Goal: Information Seeking & Learning: Check status

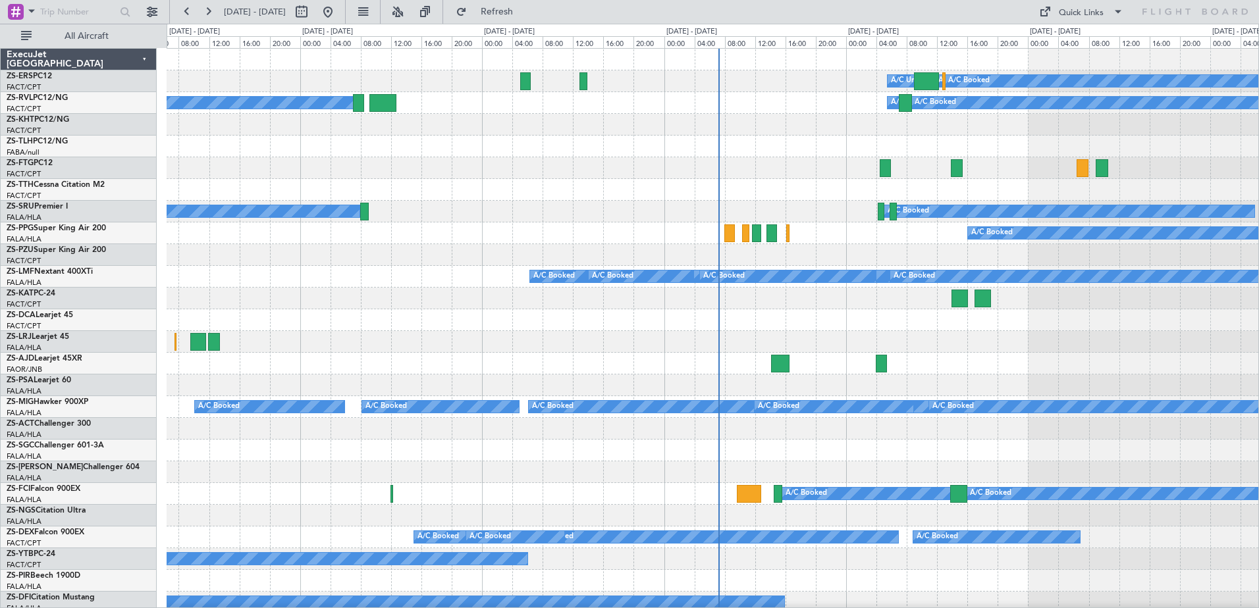
click at [27, 17] on span at bounding box center [32, 11] width 16 height 16
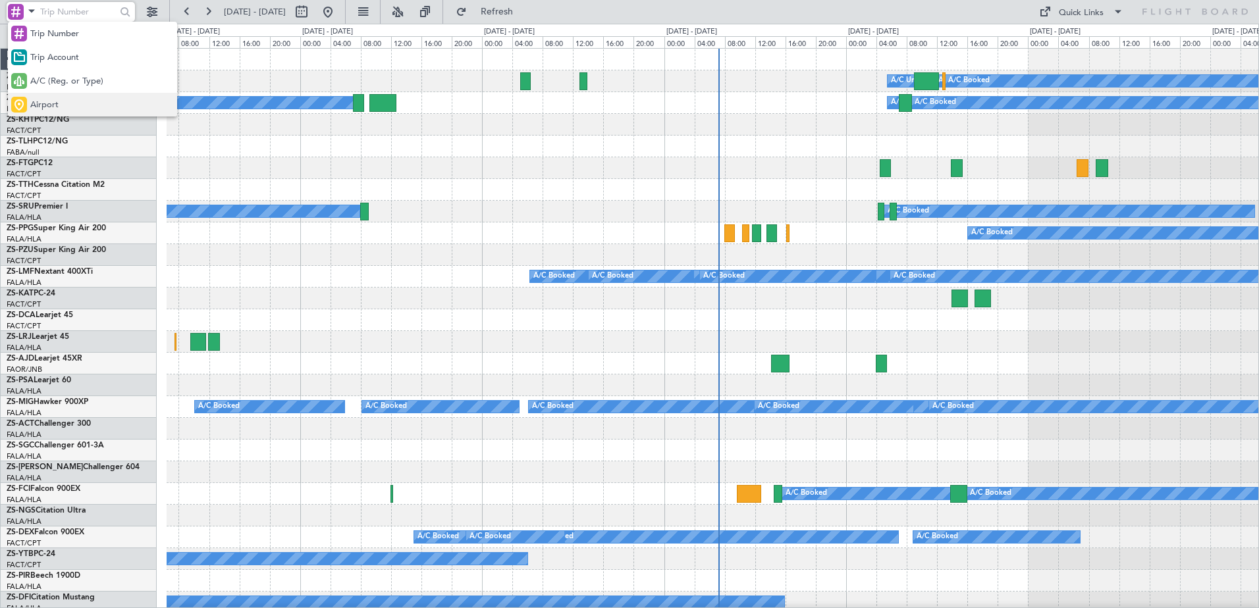
click at [47, 103] on span "Airport" at bounding box center [44, 105] width 28 height 13
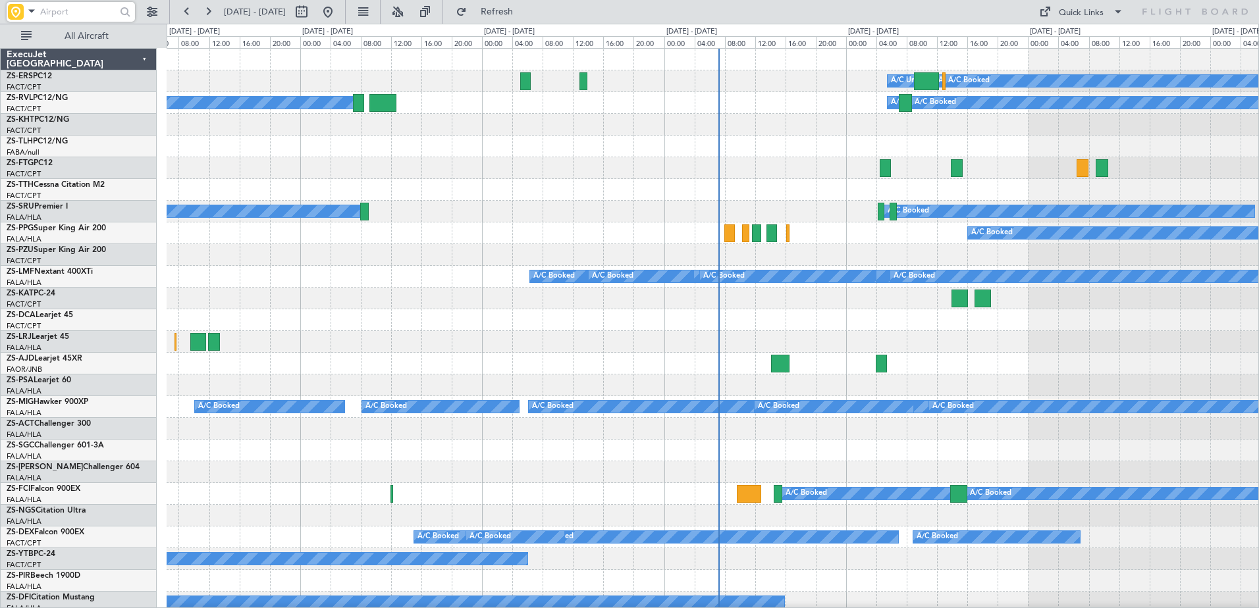
drag, startPoint x: 58, startPoint y: 12, endPoint x: 66, endPoint y: 16, distance: 9.1
click at [60, 14] on input "text" at bounding box center [78, 12] width 76 height 20
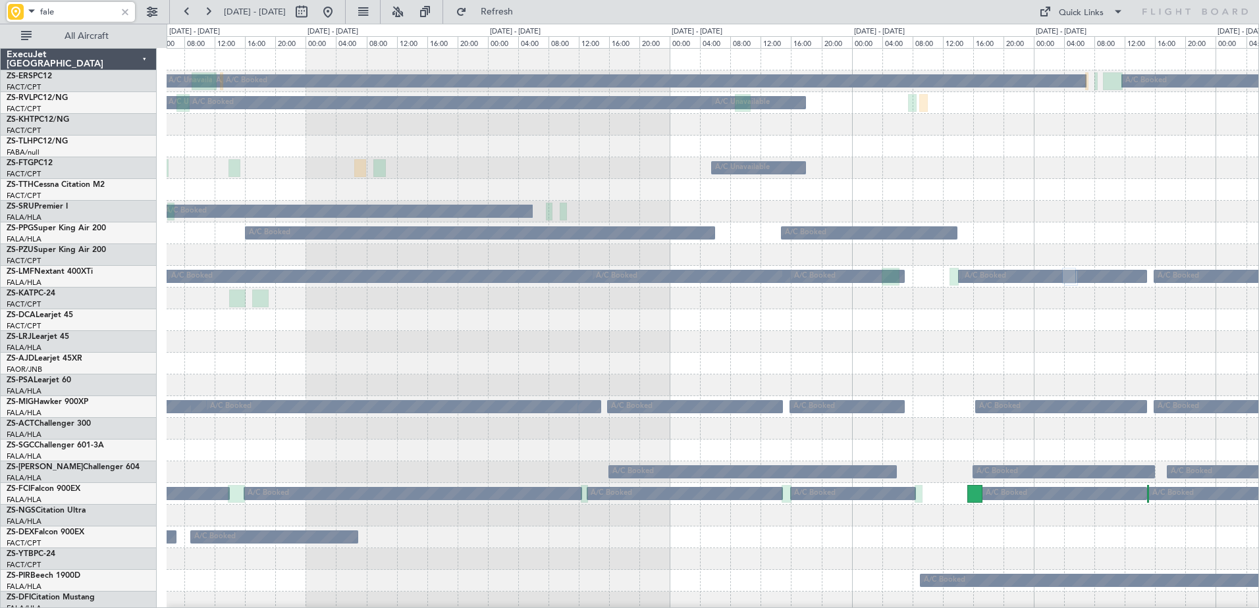
click at [147, 458] on div "A/C Booked A/C Unavailable A/C Booked A/C Booked A/C Booked A/C Booked A/C Book…" at bounding box center [629, 316] width 1259 height 585
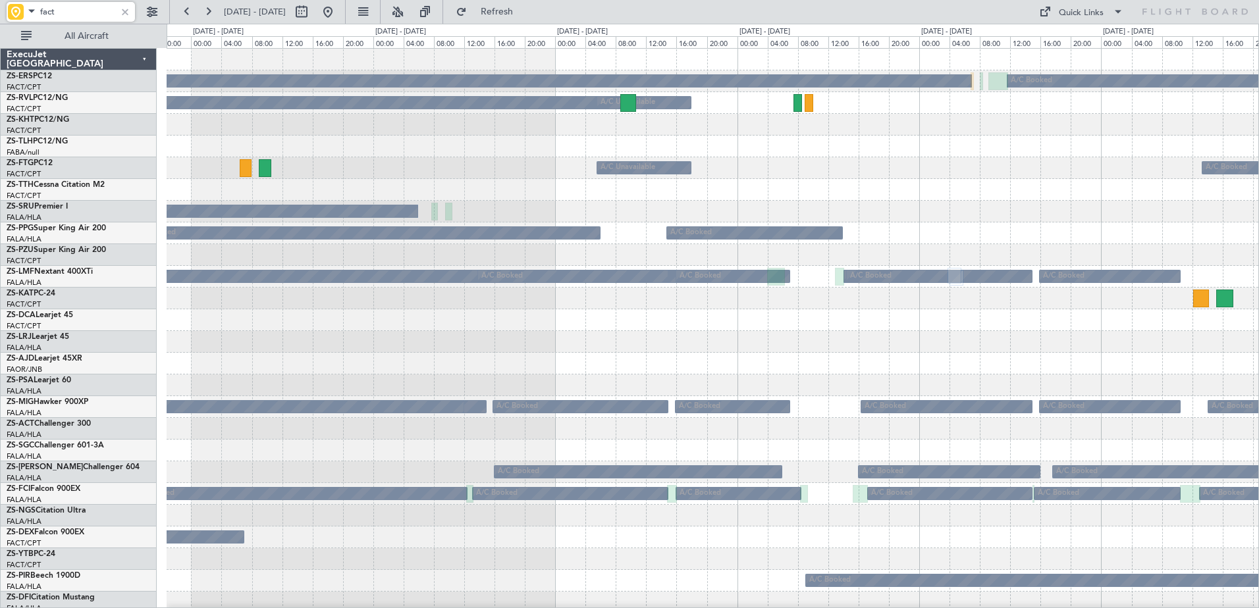
click at [230, 343] on div at bounding box center [713, 342] width 1092 height 22
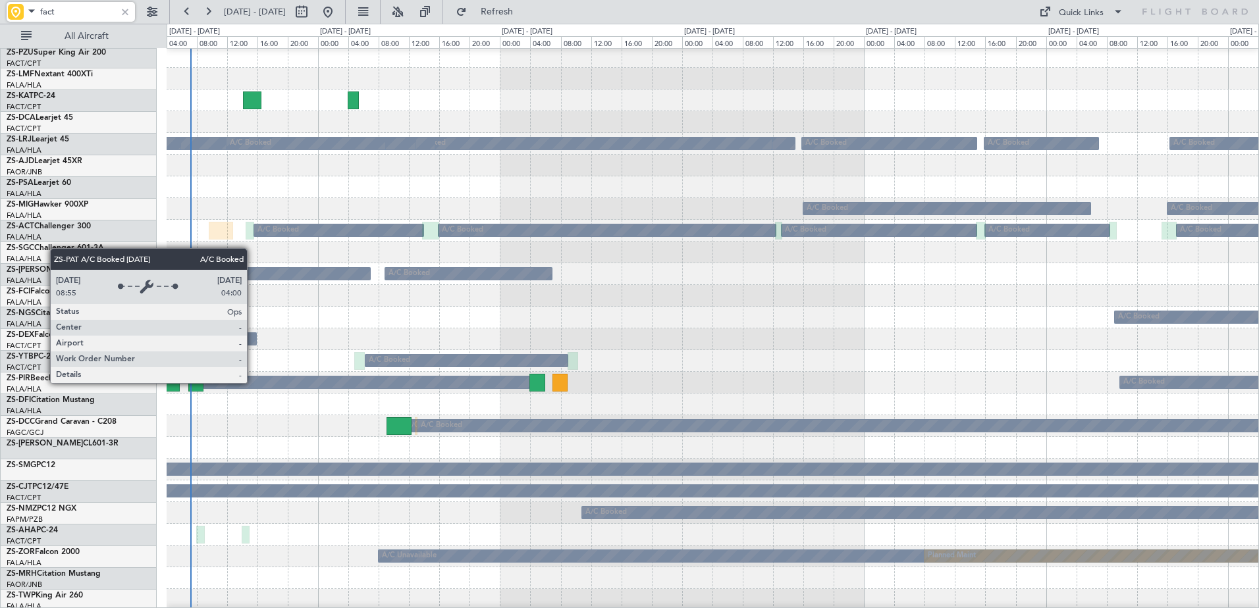
scroll to position [263, 0]
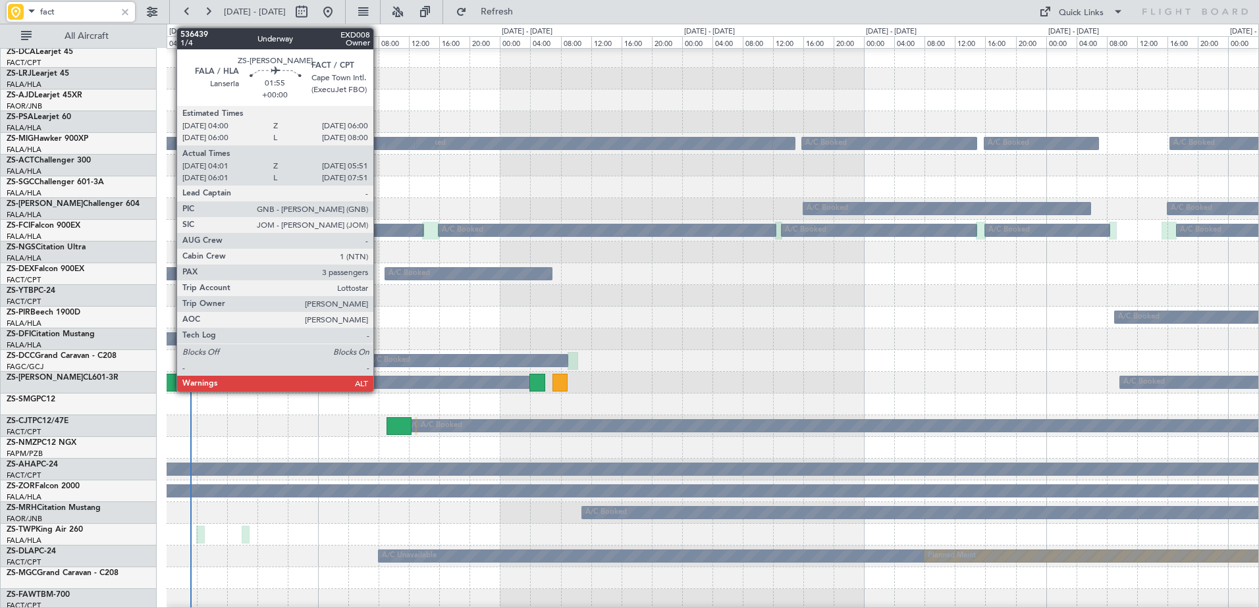
click at [170, 382] on div at bounding box center [173, 383] width 14 height 18
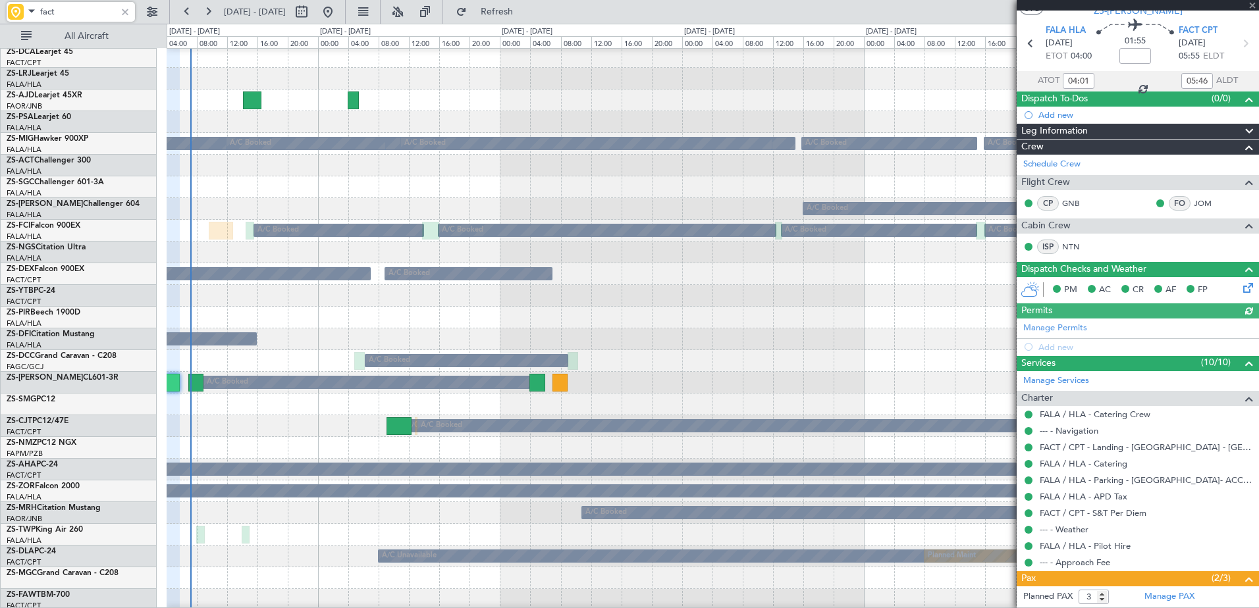
scroll to position [122, 0]
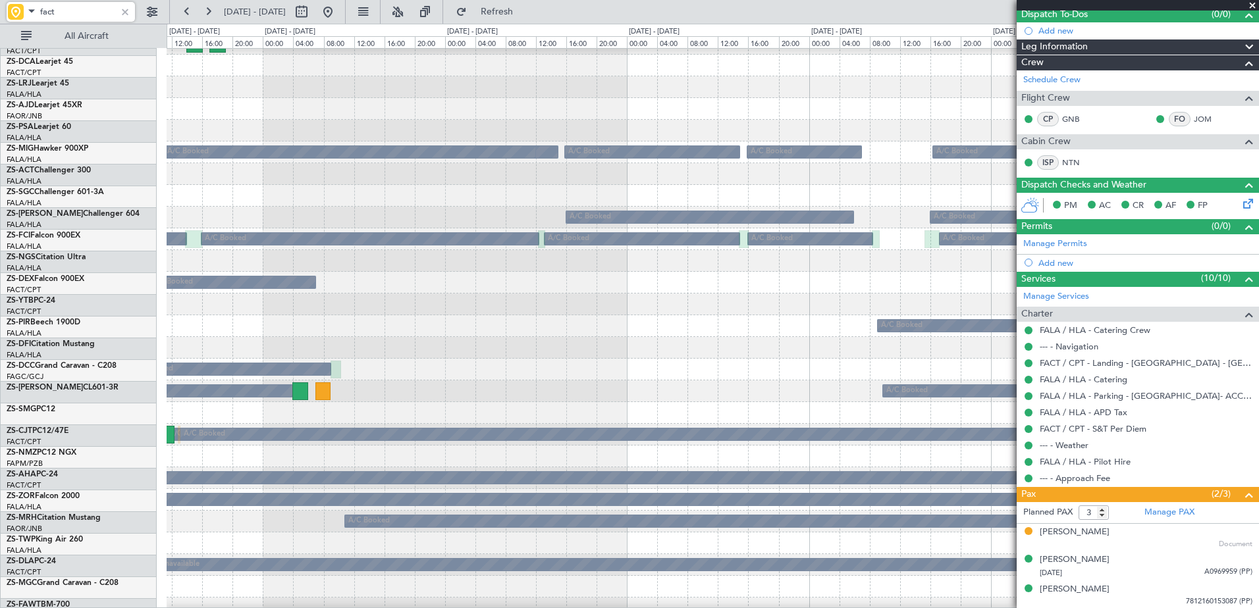
click at [526, 389] on div "A/C Booked A/C Booked" at bounding box center [713, 392] width 1092 height 22
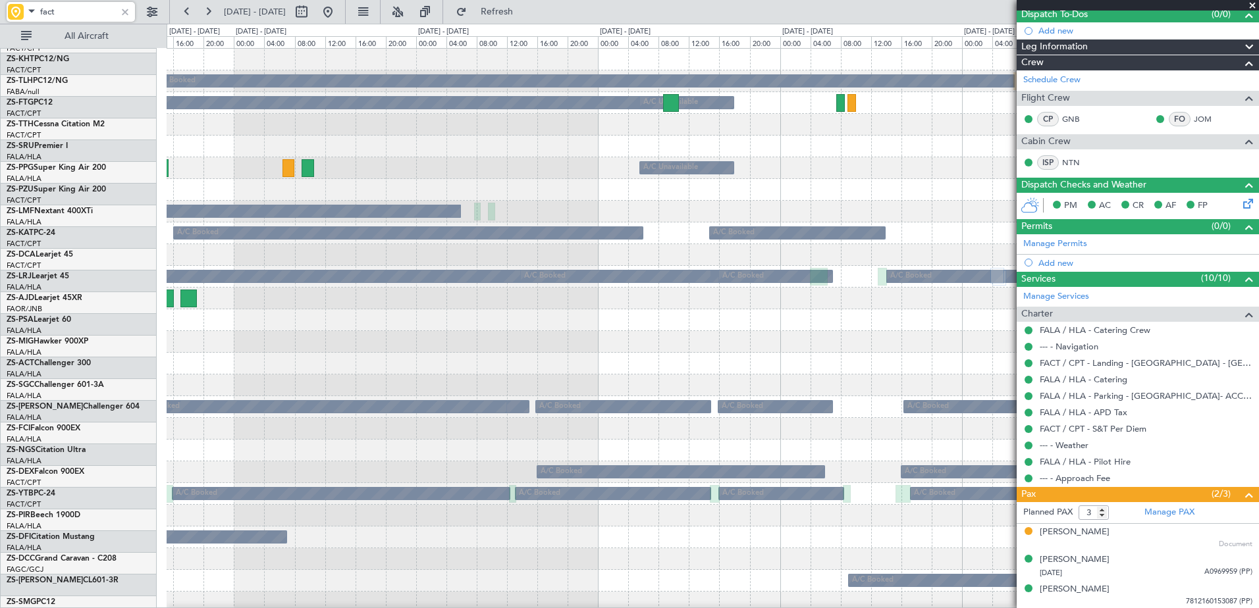
scroll to position [0, 0]
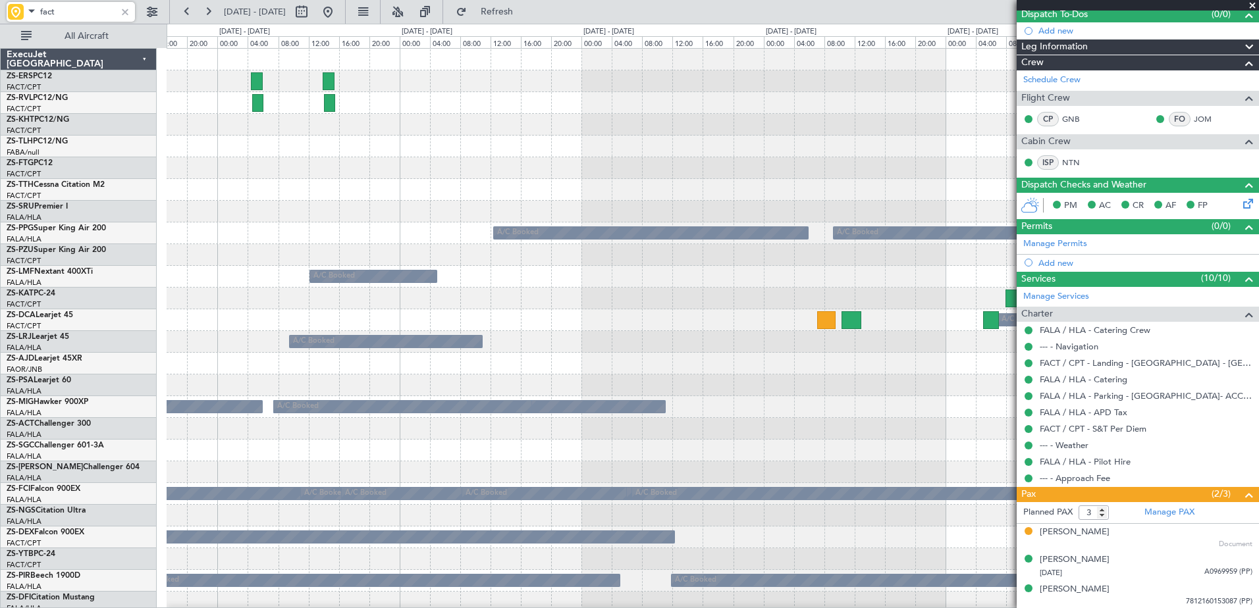
click at [601, 393] on div at bounding box center [713, 386] width 1092 height 22
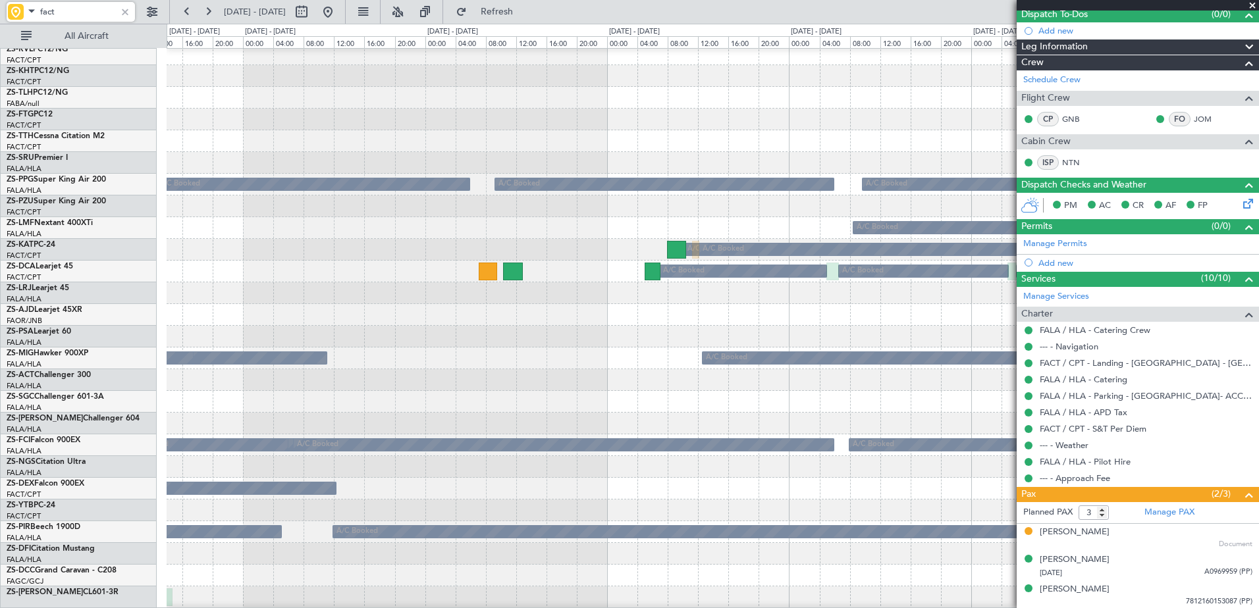
click at [575, 348] on div "A/C Booked A/C Booked A/C Booked A/C Booked A/C Booked A/C Booked A/C Booked" at bounding box center [713, 359] width 1092 height 22
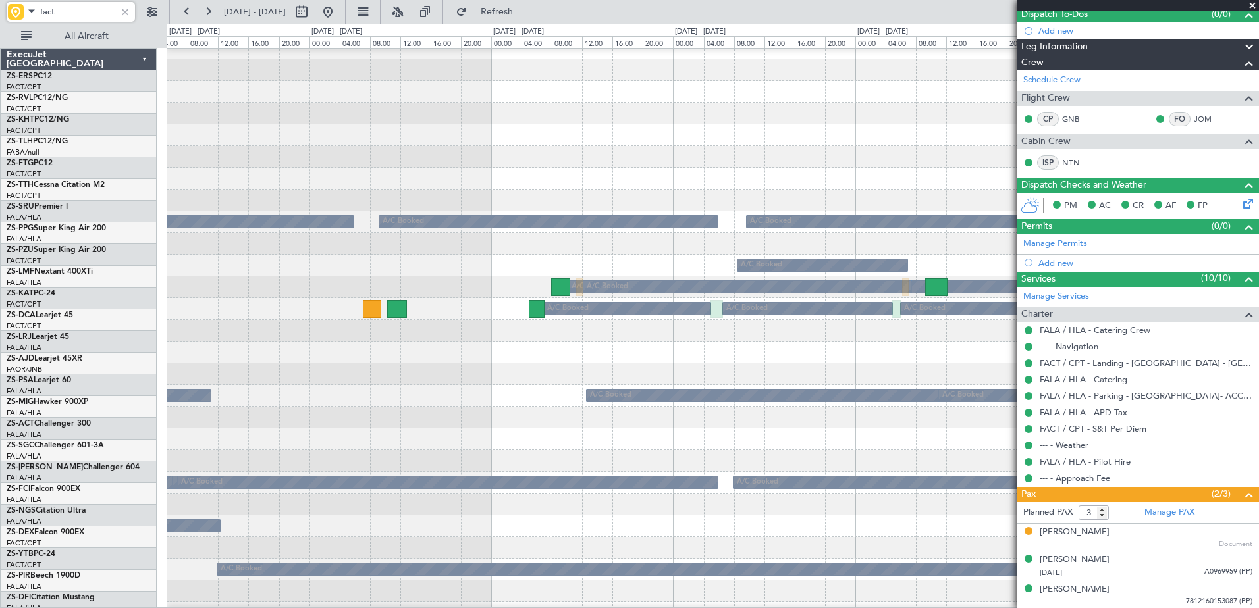
scroll to position [63, 0]
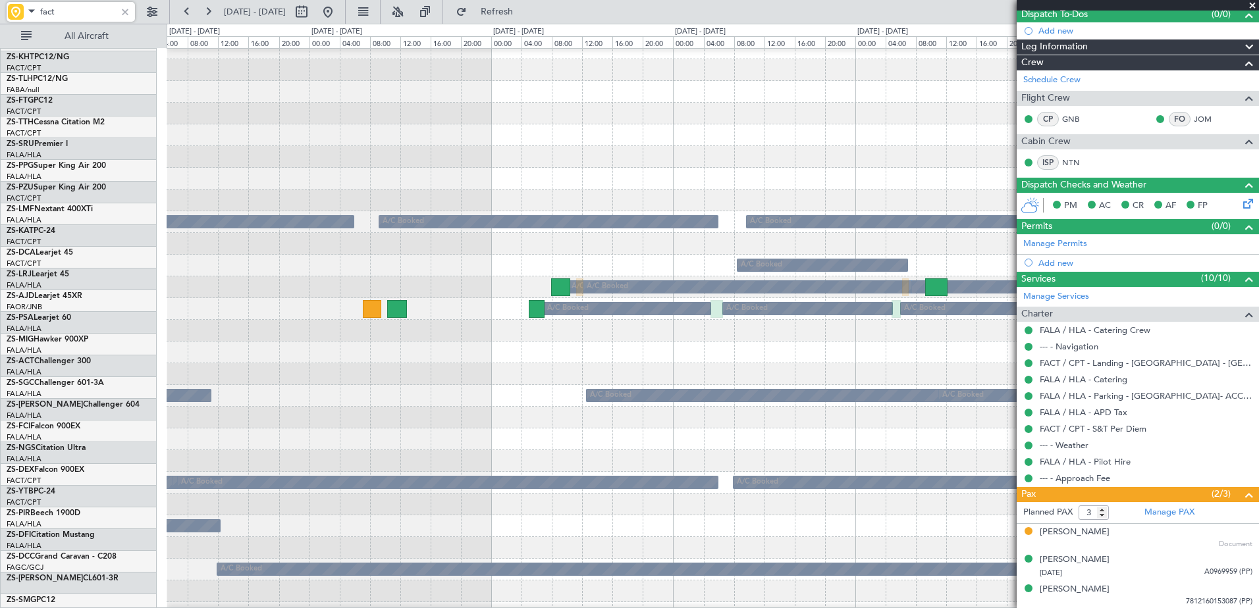
click at [568, 342] on div "A/C Booked" at bounding box center [713, 353] width 1092 height 22
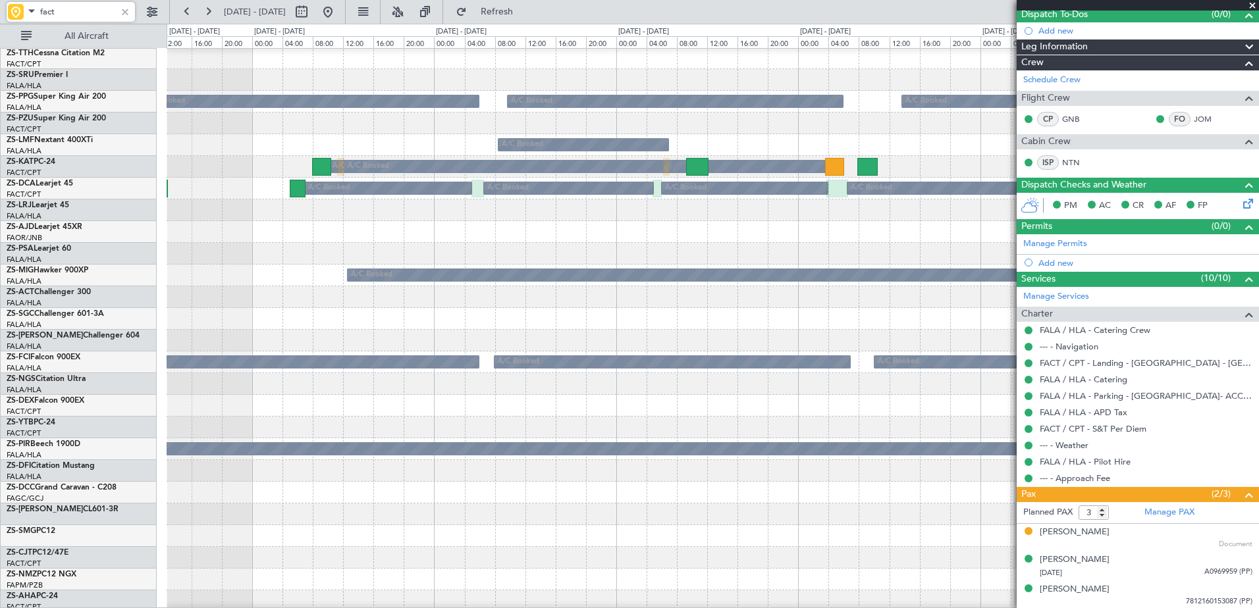
scroll to position [130, 0]
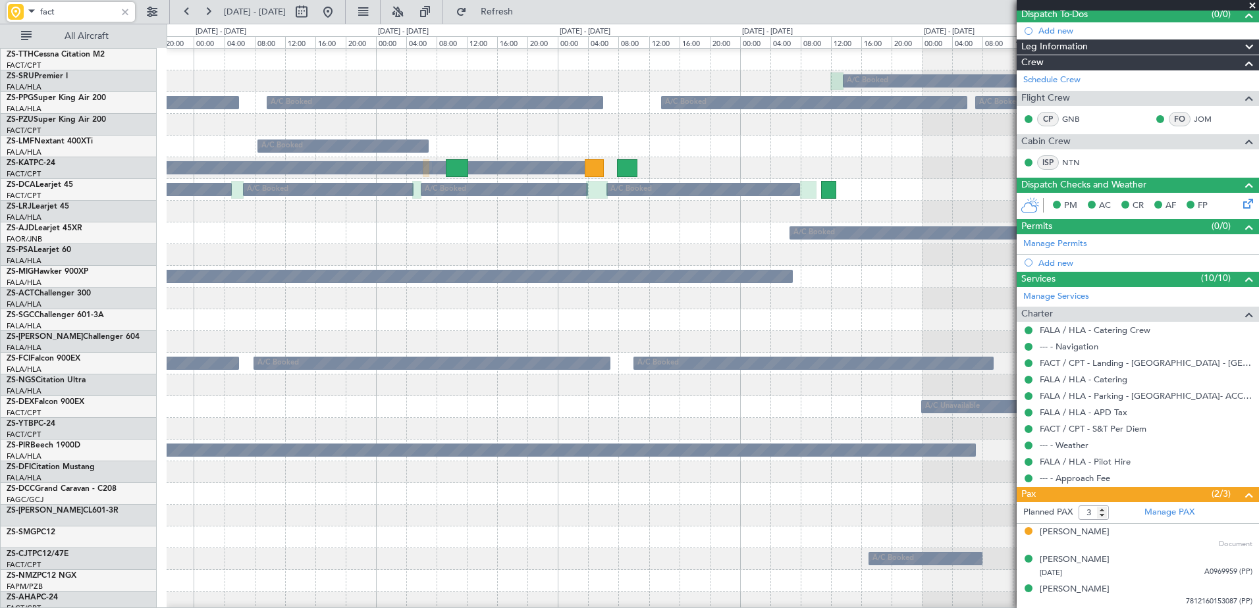
click at [693, 329] on div at bounding box center [713, 320] width 1092 height 22
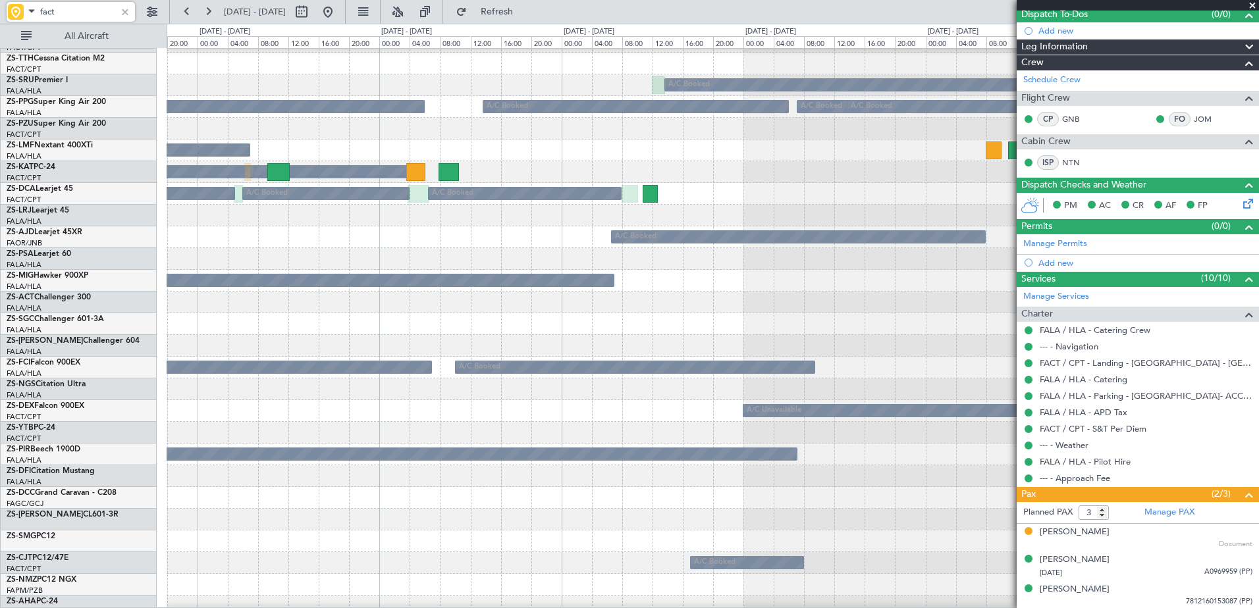
scroll to position [0, 0]
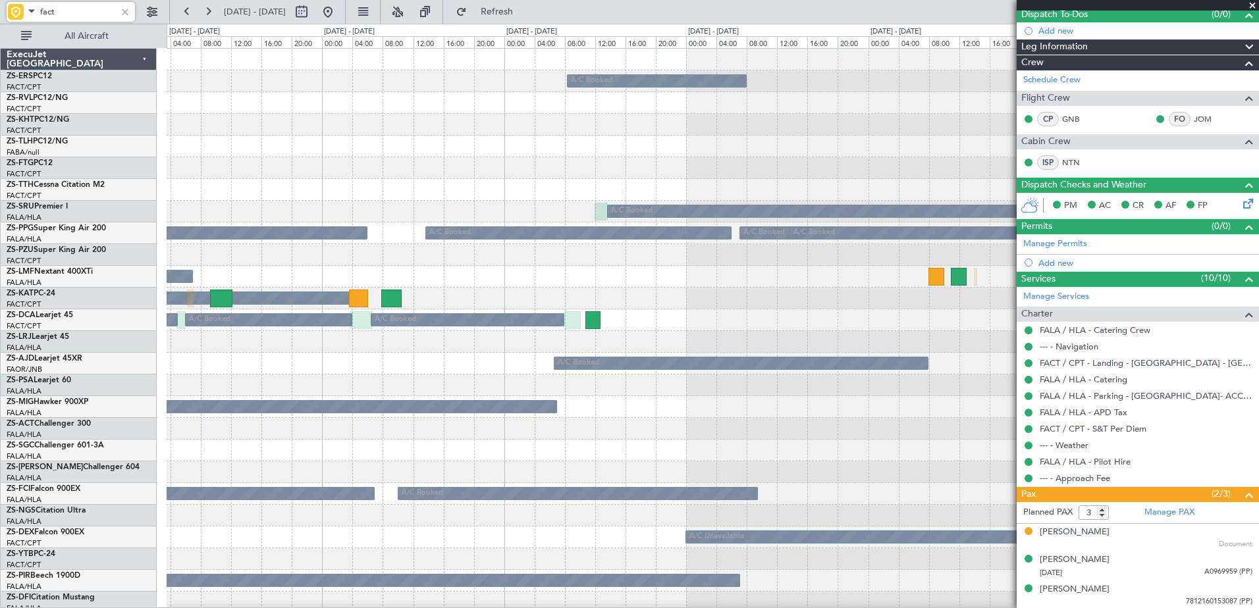
click at [886, 428] on div "A/C Booked Planned Maint Lanseria A/C Booked A/C Booked A/C Booked A/C Booked A…" at bounding box center [713, 614] width 1092 height 1130
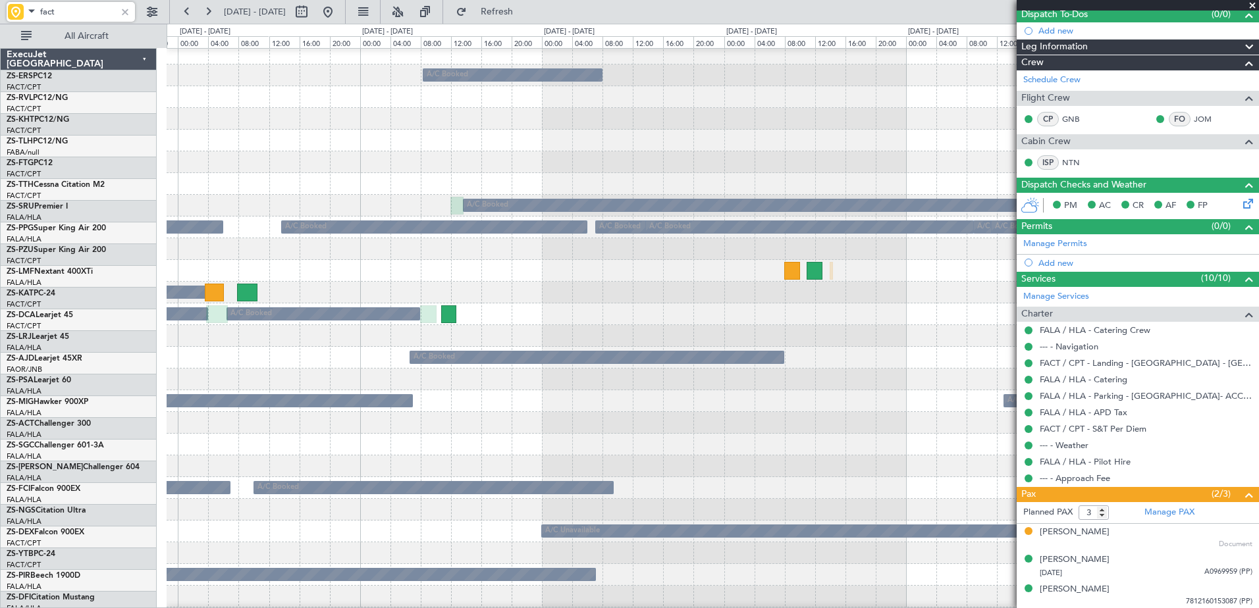
scroll to position [43, 0]
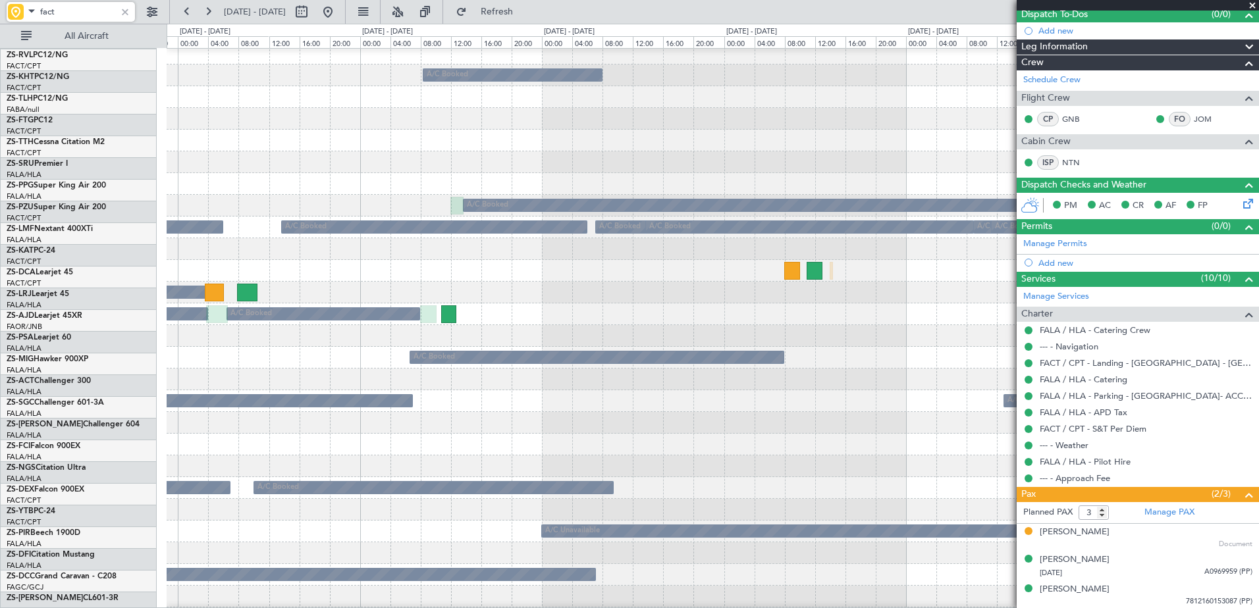
click at [659, 412] on div at bounding box center [713, 423] width 1092 height 22
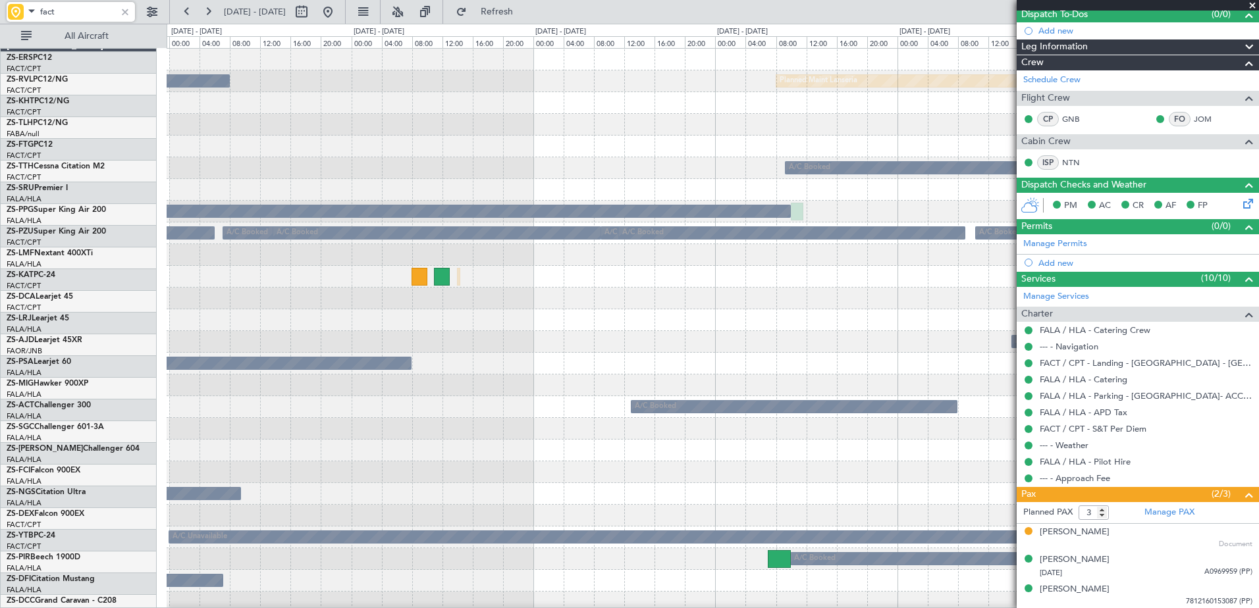
scroll to position [0, 0]
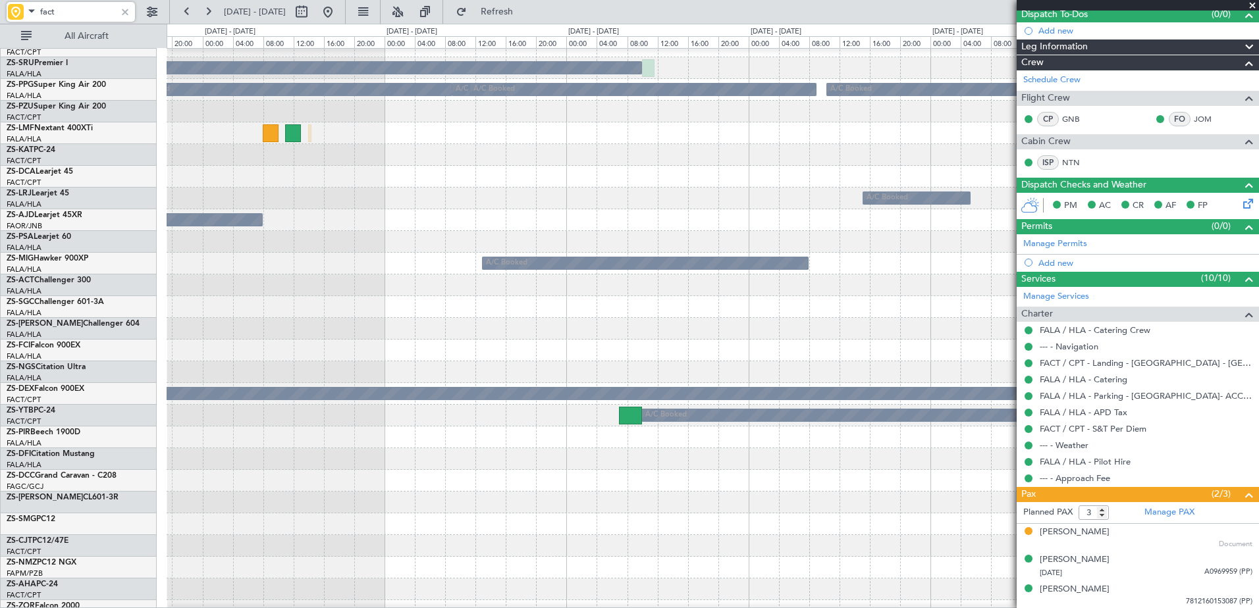
click at [356, 176] on div "A/C Booked A/C Booked" at bounding box center [713, 177] width 1092 height 22
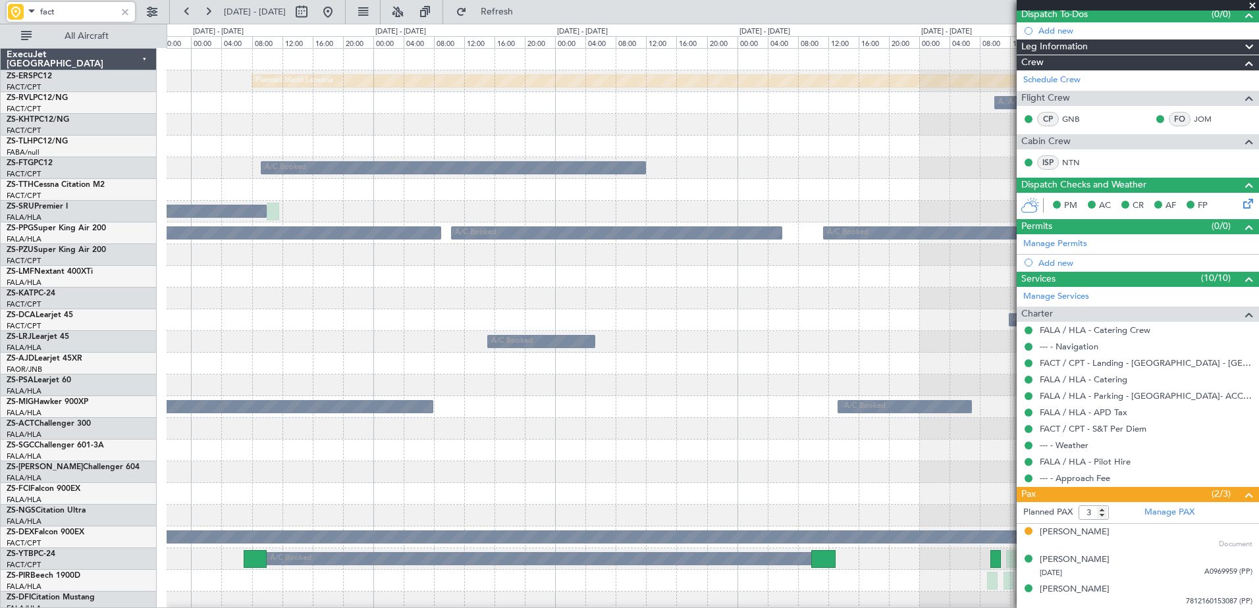
click at [446, 350] on div "Planned Maint Lanseria A/C Booked A/C Booked A/C Booked A/C Booked A/C Booked A…" at bounding box center [713, 614] width 1092 height 1130
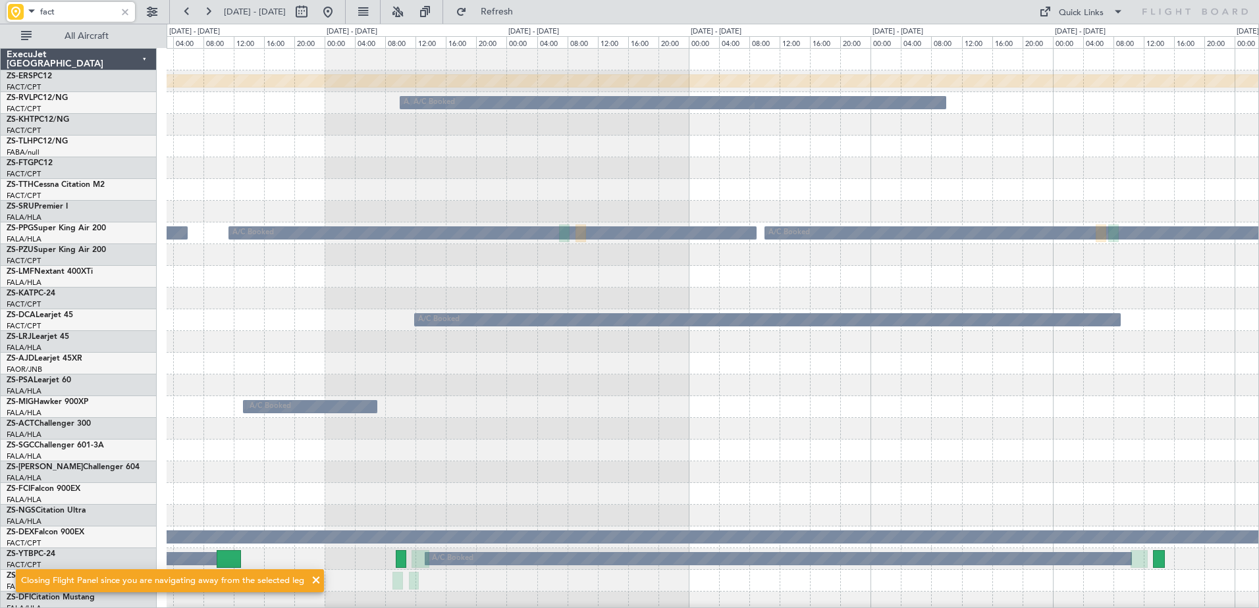
click at [446, 189] on div "Planned Maint Lanseria A/C Booked A/C Booked A/C Booked A/C Booked A/C Booked A…" at bounding box center [713, 614] width 1092 height 1130
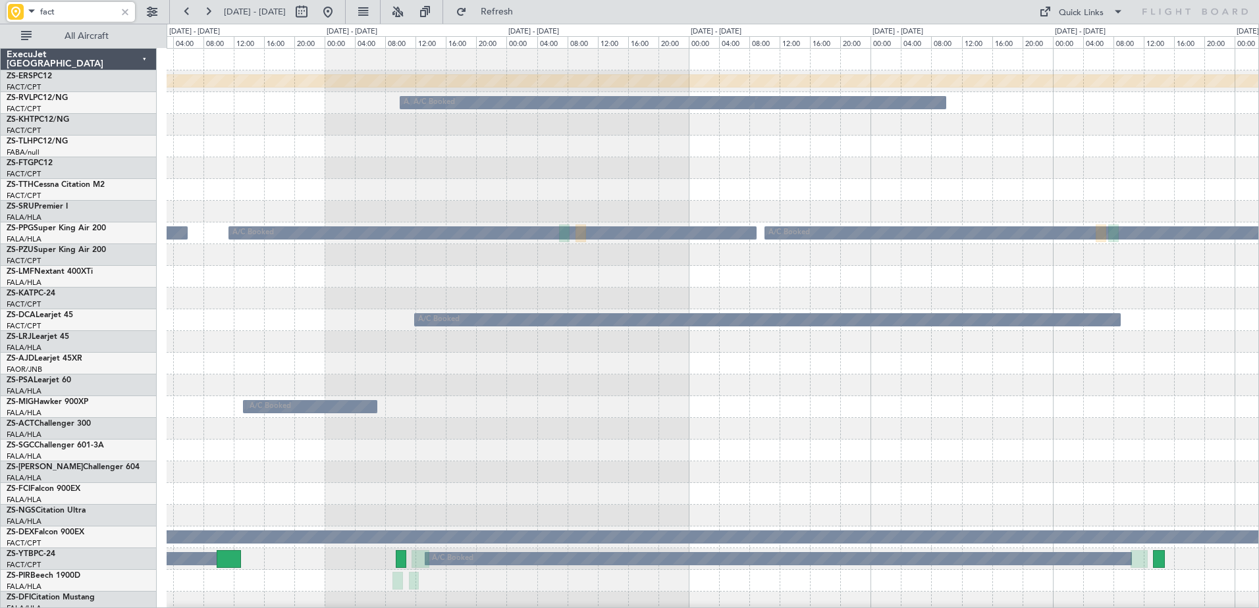
type input "fact"
